Goal: Information Seeking & Learning: Check status

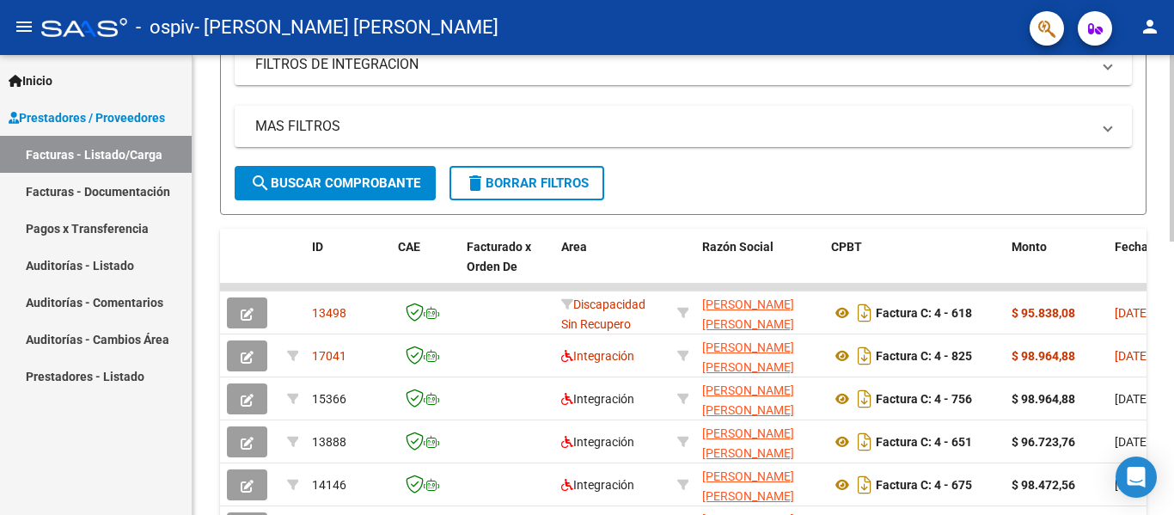
scroll to position [388, 0]
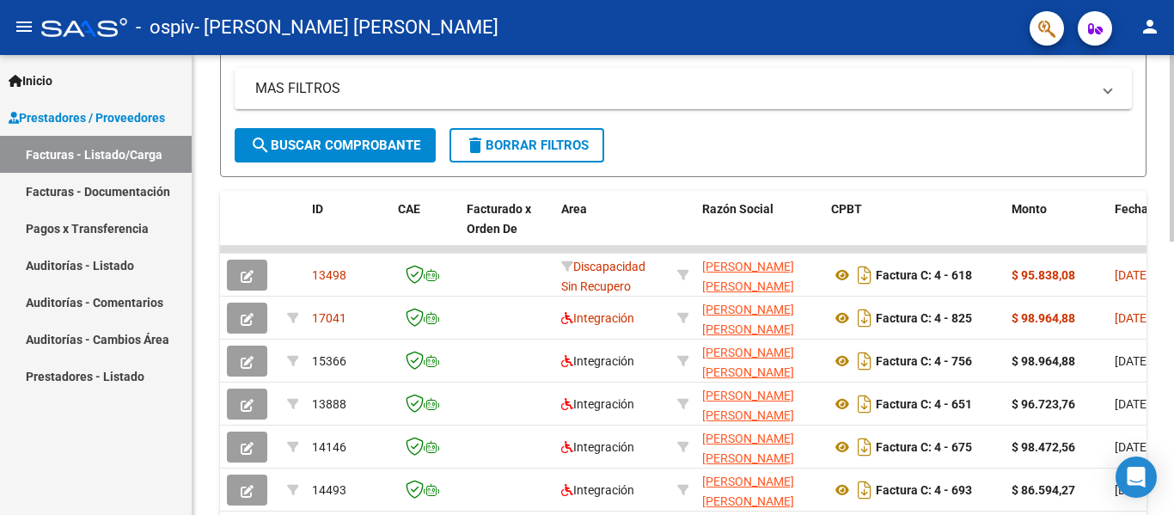
click at [585, 321] on div "Video tutorial PRESTADORES -> Listado de CPBTs Emitidos por Prestadores / Prove…" at bounding box center [686, 227] width 986 height 1120
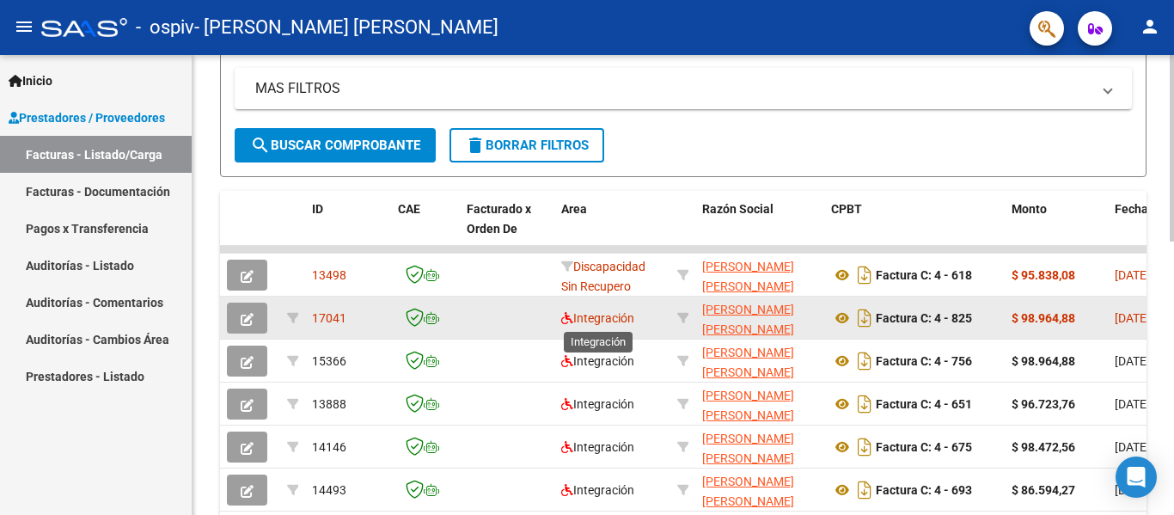
click at [585, 319] on span "Integración" at bounding box center [597, 318] width 73 height 14
click at [585, 322] on datatable-body-cell "[DATE]" at bounding box center [1146, 318] width 77 height 42
click at [585, 316] on span "[DATE]" at bounding box center [1132, 318] width 35 height 14
click at [585, 315] on strong "$ 98.964,88" at bounding box center [1044, 318] width 64 height 14
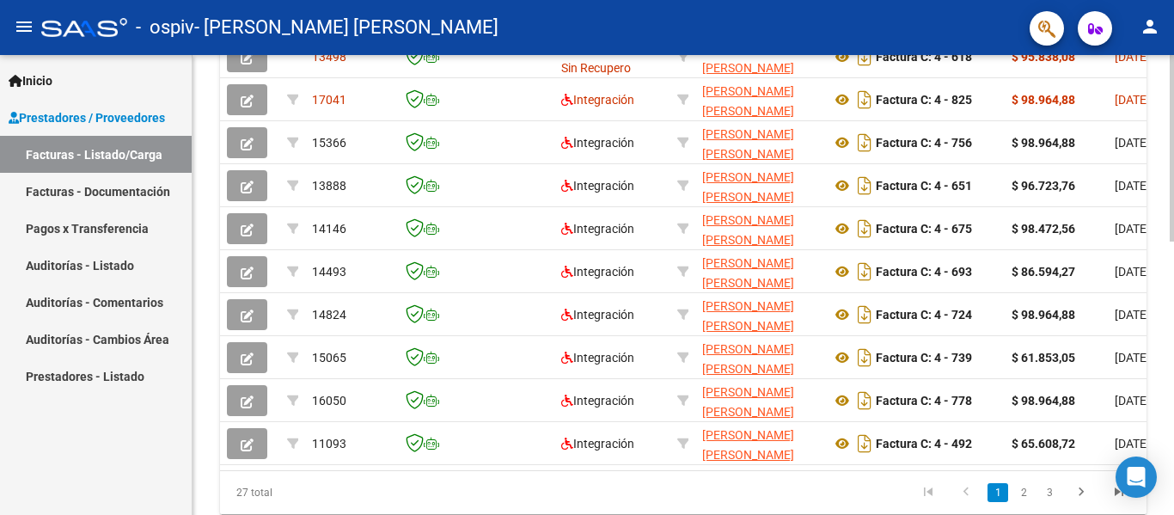
scroll to position [628, 0]
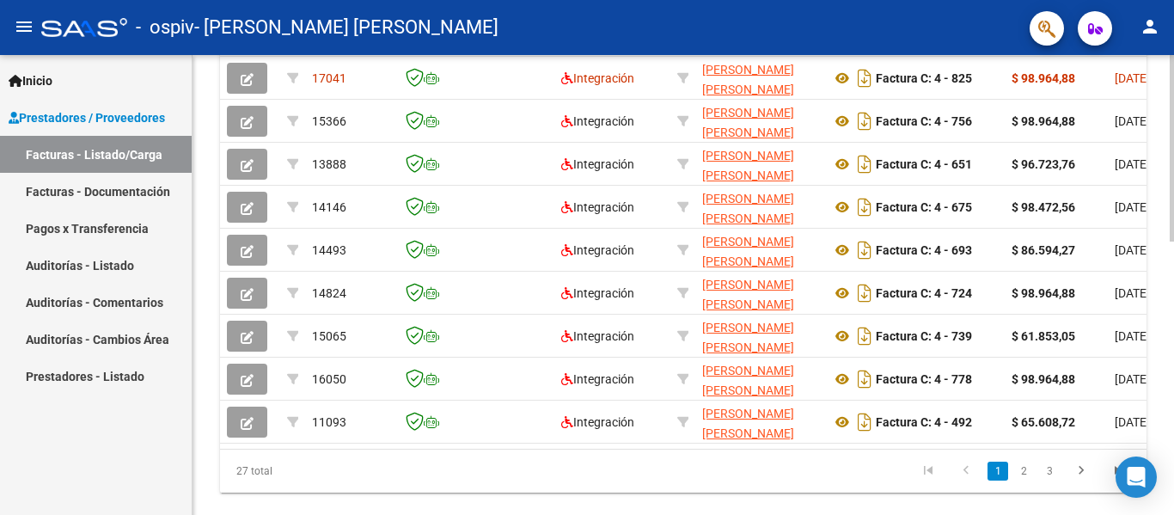
click at [585, 335] on div at bounding box center [1172, 408] width 4 height 187
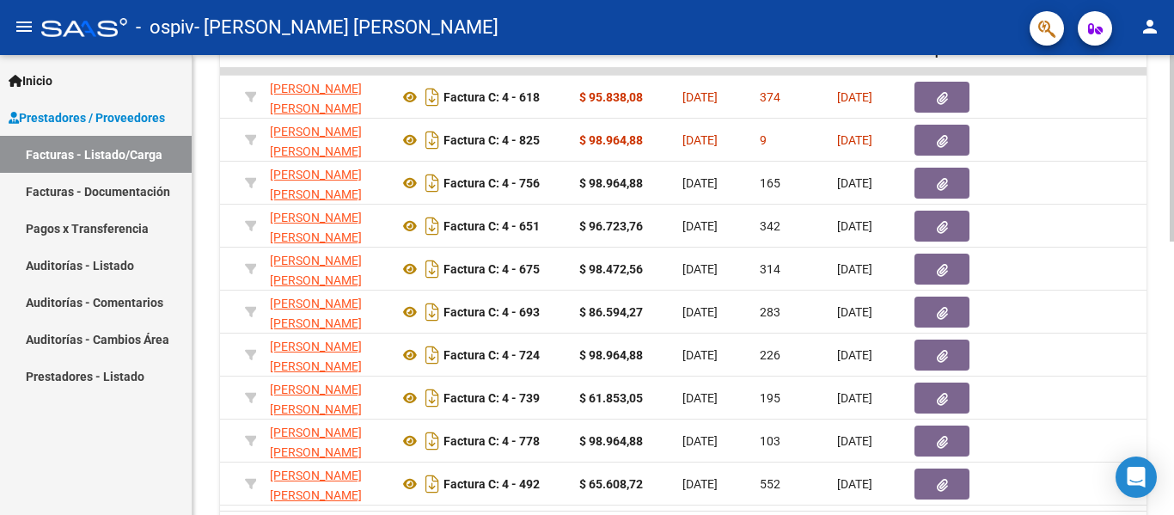
scroll to position [547, 0]
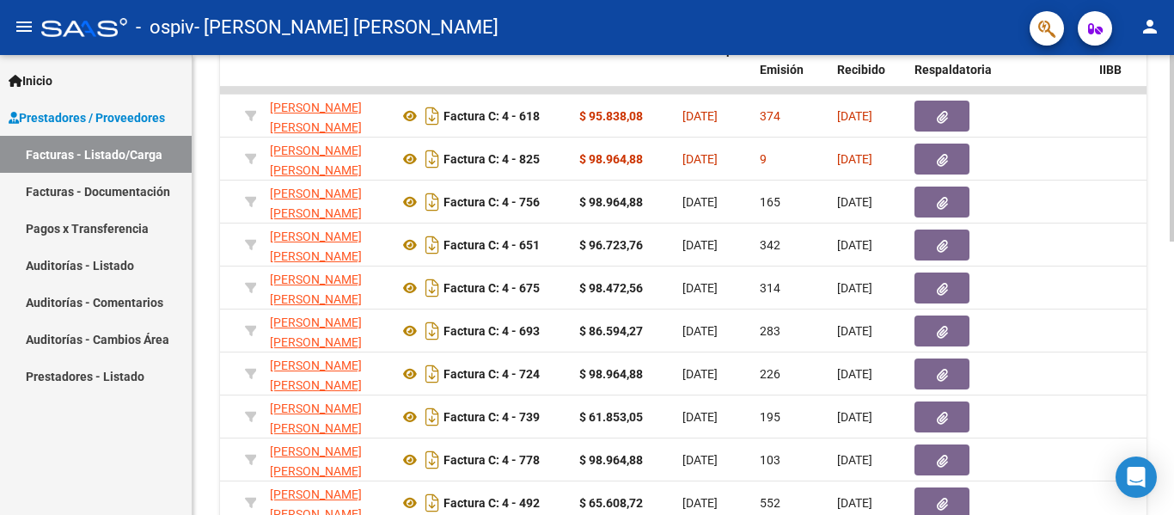
click at [585, 334] on div "Video tutorial PRESTADORES -> Listado de CPBTs Emitidos por Prestadores / Prove…" at bounding box center [686, 68] width 986 height 1120
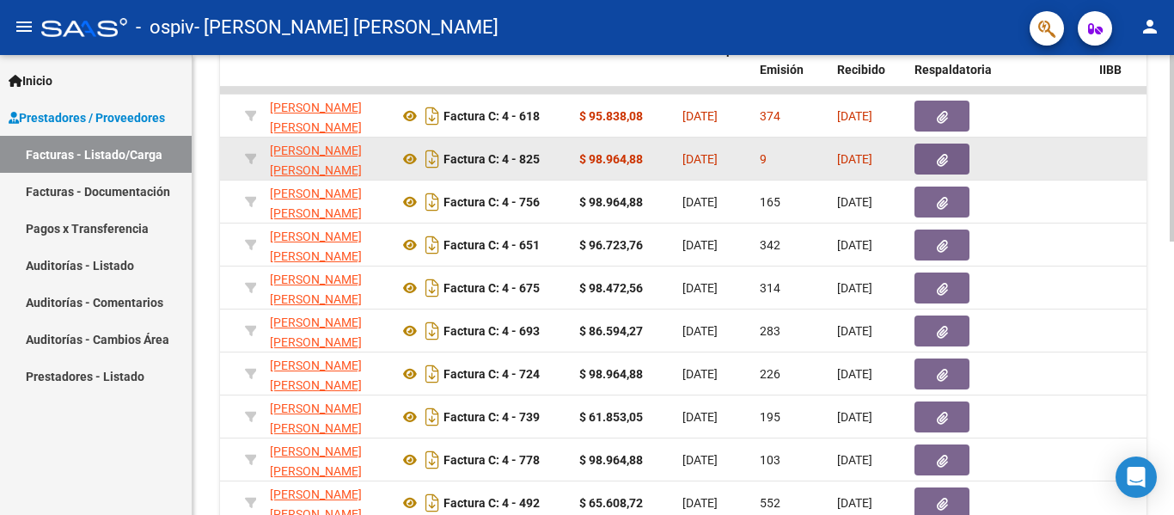
click at [585, 160] on span "9" at bounding box center [763, 159] width 7 height 14
click at [585, 160] on datatable-body-cell "9" at bounding box center [791, 159] width 77 height 42
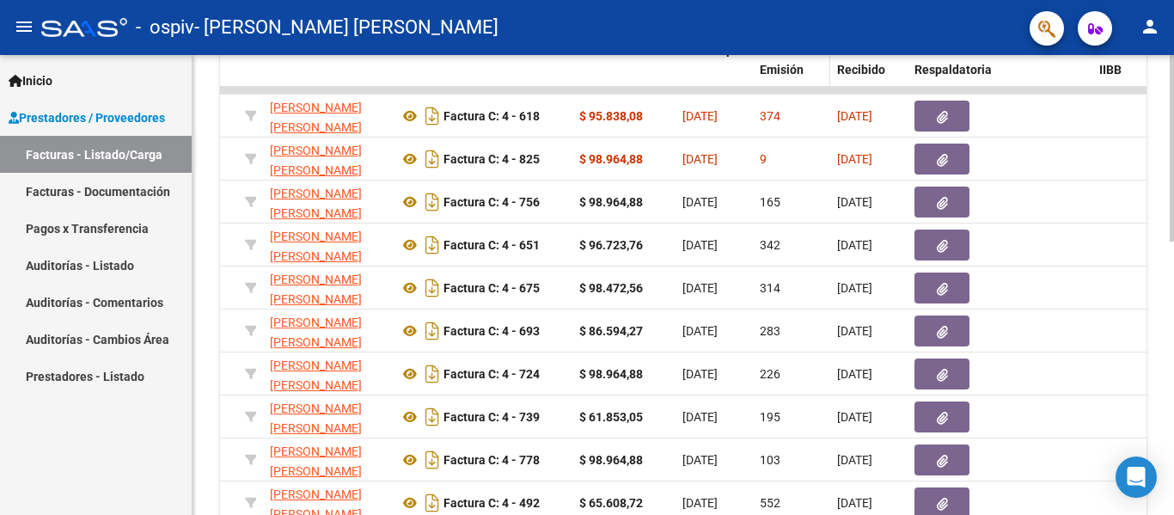
click at [585, 65] on span "Días desde Emisión" at bounding box center [790, 60] width 60 height 34
drag, startPoint x: 1168, startPoint y: 413, endPoint x: 1174, endPoint y: 74, distance: 338.8
click at [585, 130] on div "Video tutorial PRESTADORES -> Listado de CPBTs Emitidos por Prestadores / Prove…" at bounding box center [686, 68] width 986 height 1120
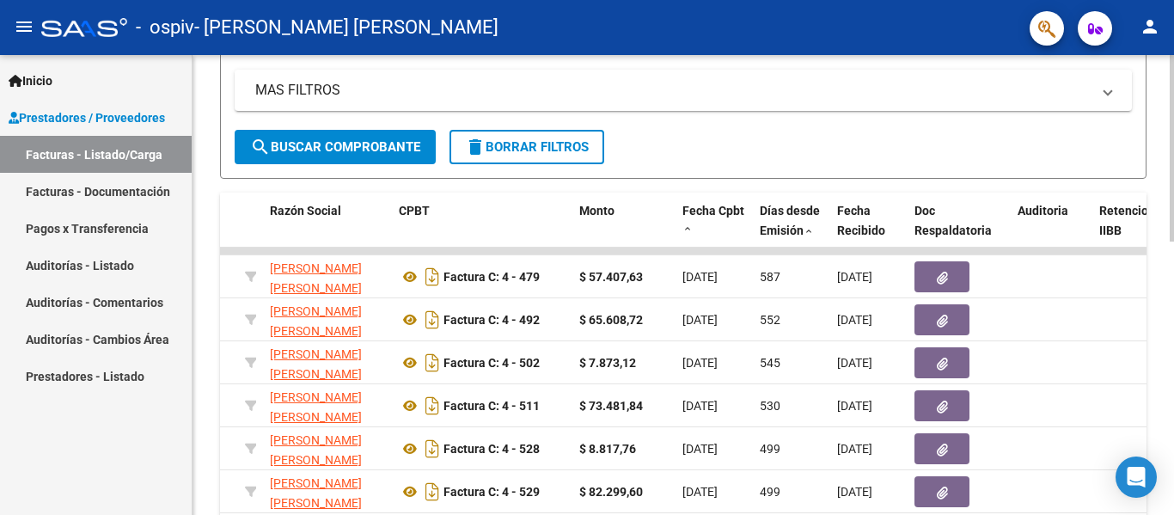
scroll to position [402, 0]
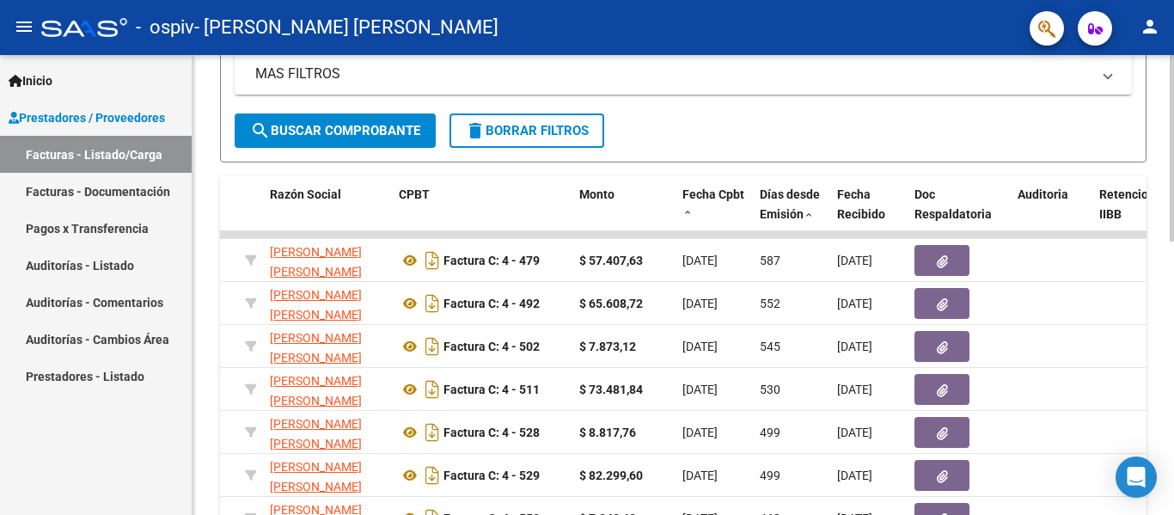
click at [585, 325] on div at bounding box center [1172, 315] width 4 height 187
click at [585, 216] on span at bounding box center [809, 216] width 10 height 12
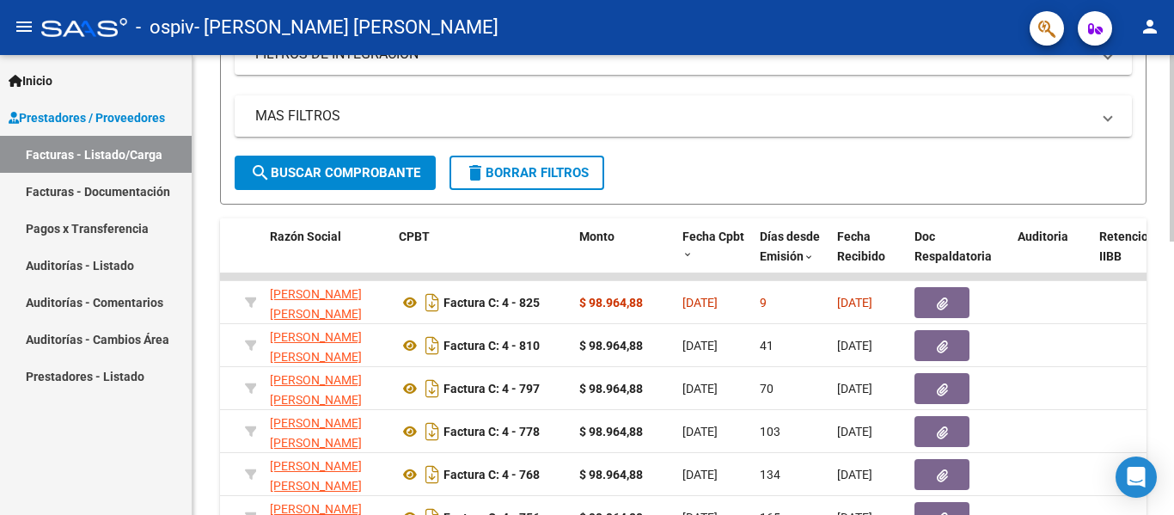
scroll to position [365, 0]
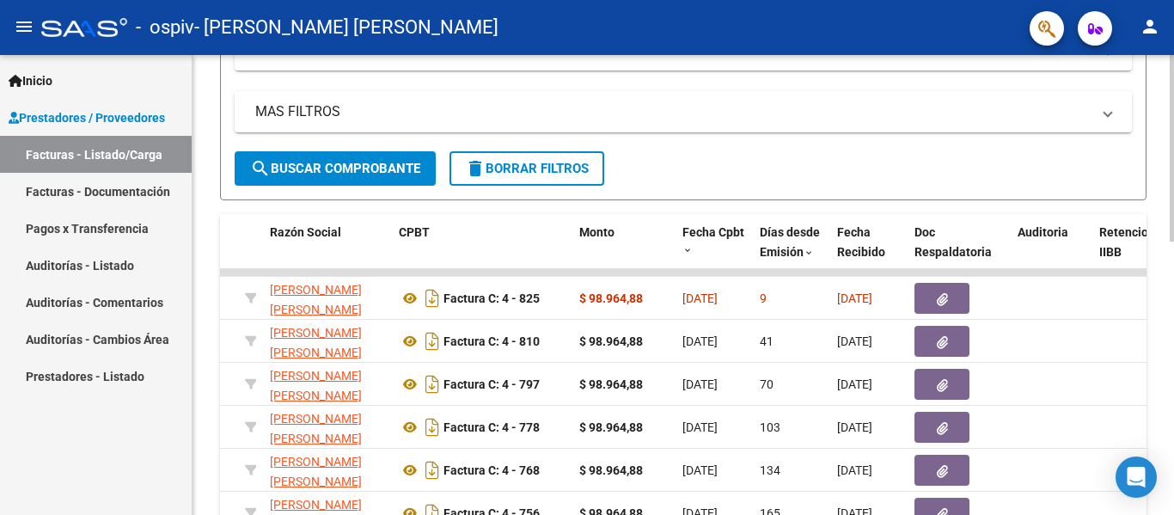
click at [585, 354] on div at bounding box center [1172, 299] width 4 height 187
